Goal: Information Seeking & Learning: Learn about a topic

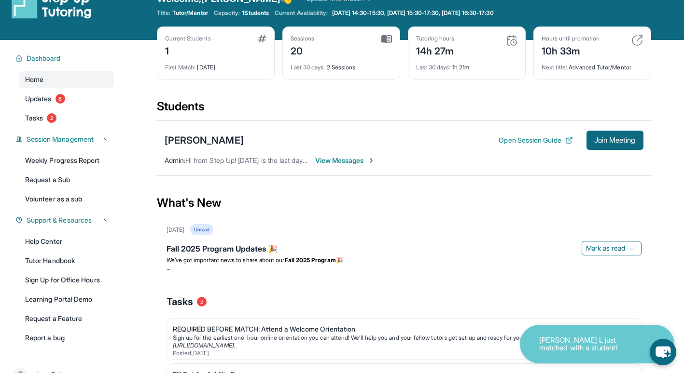
scroll to position [22, 0]
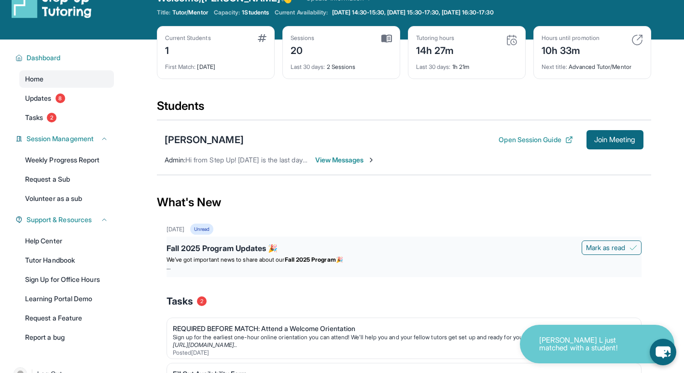
click at [254, 244] on div "Fall 2025 Program Updates 🎉" at bounding box center [403, 250] width 475 height 14
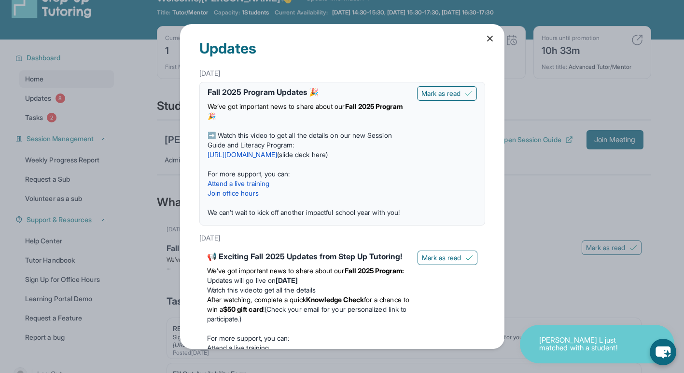
click at [335, 111] on p "We’ve got important news to share about our Fall 2025 Program 🎉" at bounding box center [308, 111] width 202 height 19
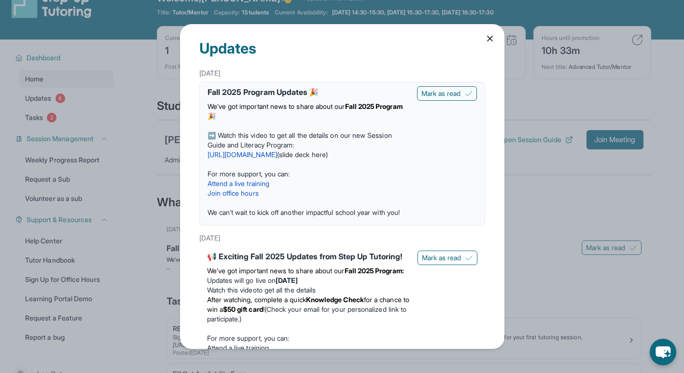
drag, startPoint x: 335, startPoint y: 111, endPoint x: 324, endPoint y: 140, distance: 31.0
click at [324, 140] on p "➡️ Watch this video to get all the details on our new Session Guide and Literac…" at bounding box center [308, 140] width 202 height 19
drag, startPoint x: 324, startPoint y: 140, endPoint x: 331, endPoint y: 176, distance: 36.8
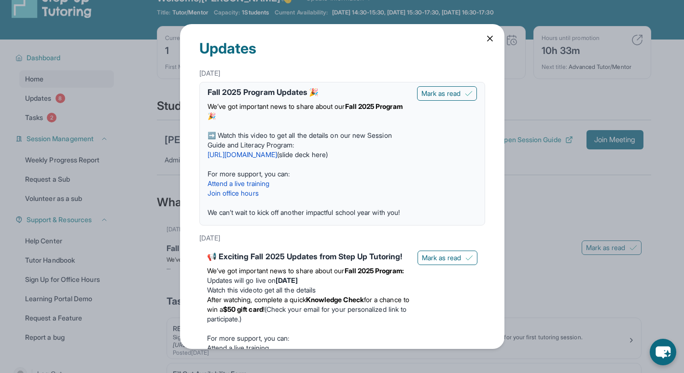
click at [331, 176] on p "For more support, you can:" at bounding box center [308, 174] width 202 height 10
click at [256, 153] on link "[URL][DOMAIN_NAME]" at bounding box center [241, 155] width 69 height 8
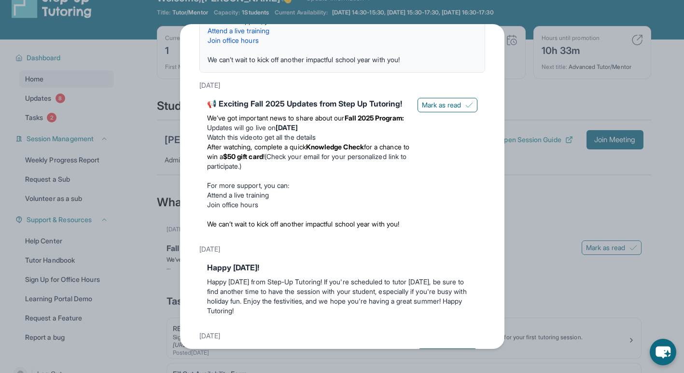
scroll to position [193, 0]
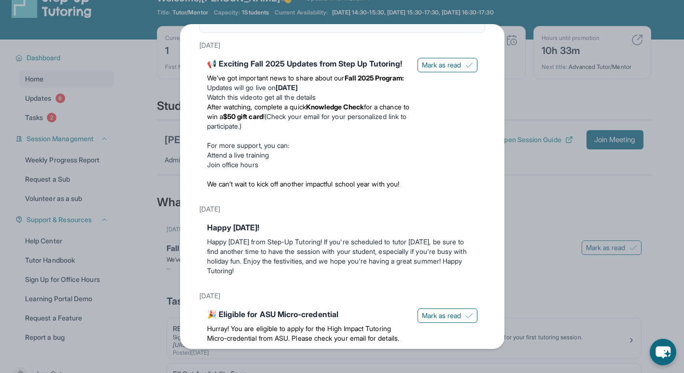
drag, startPoint x: 207, startPoint y: 95, endPoint x: 382, endPoint y: 237, distance: 225.3
drag, startPoint x: 382, startPoint y: 237, endPoint x: 313, endPoint y: 247, distance: 69.6
click at [313, 218] on div "[DATE]" at bounding box center [342, 209] width 286 height 17
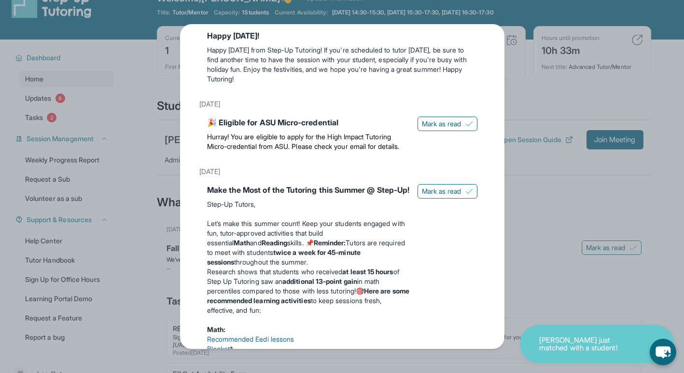
scroll to position [386, 0]
click at [602, 198] on div "Updates [DATE] Fall 2025 Program Updates 🎉 We’ve got important news to share ab…" at bounding box center [342, 186] width 684 height 373
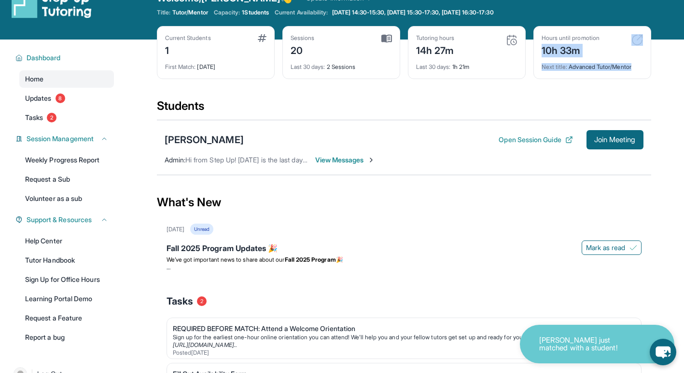
drag, startPoint x: 541, startPoint y: 48, endPoint x: 666, endPoint y: 77, distance: 128.2
click at [666, 77] on main "Current Students 1 First Match : [DATE] Sessions 20 Last 30 days : 2 Sessions T…" at bounding box center [403, 251] width 560 height 422
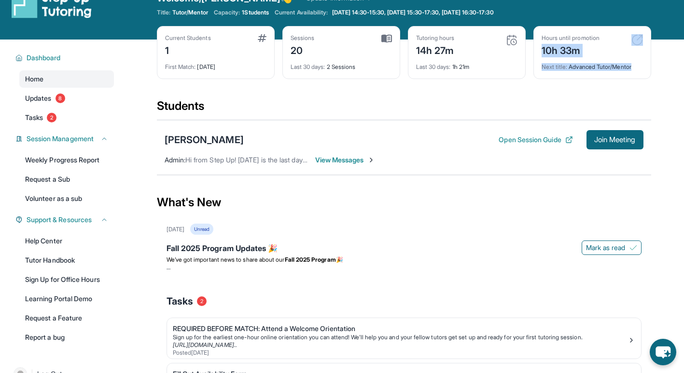
drag, startPoint x: 666, startPoint y: 77, endPoint x: 558, endPoint y: 75, distance: 108.1
click at [558, 75] on div "Hours until promotion 10h 33m Next title : Advanced Tutor/Mentor" at bounding box center [592, 52] width 118 height 53
click at [515, 58] on div "Last 30 days : 1h 21m" at bounding box center [466, 64] width 101 height 14
